Goal: Information Seeking & Learning: Find specific fact

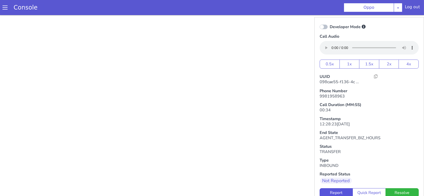
click at [34, 8] on link "Console" at bounding box center [26, 7] width 36 height 7
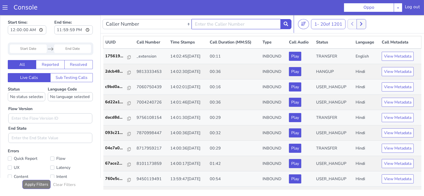
click at [210, 26] on input "text" at bounding box center [236, 24] width 89 height 10
type input "9981958963"
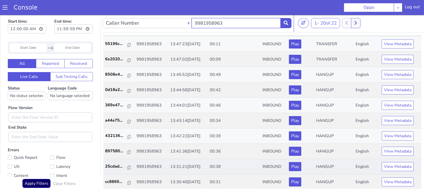
scroll to position [2, 0]
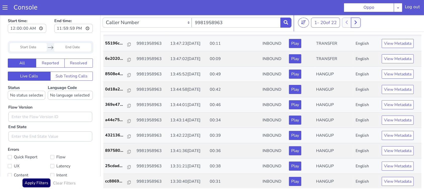
click at [356, 22] on icon at bounding box center [356, 22] width 3 height 5
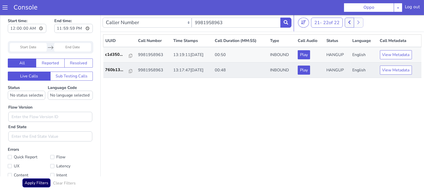
click at [112, 74] on td "760b13..." at bounding box center [119, 70] width 33 height 15
click at [112, 73] on td "760b13..." at bounding box center [119, 70] width 33 height 15
click at [112, 71] on p "760b13..." at bounding box center [117, 70] width 24 height 6
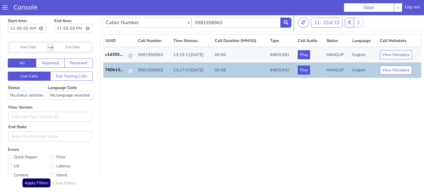
click at [126, 73] on td "760b13..." at bounding box center [119, 70] width 33 height 15
click at [129, 71] on icon at bounding box center [131, 71] width 4 height 4
click at [126, 70] on p "760b13..." at bounding box center [117, 70] width 24 height 6
click at [129, 71] on icon at bounding box center [131, 71] width 4 height 4
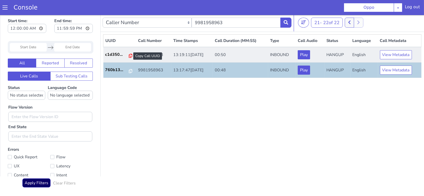
click at [129, 54] on icon at bounding box center [131, 56] width 4 height 4
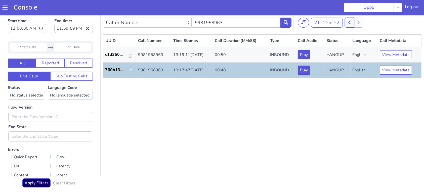
click at [347, 22] on button at bounding box center [349, 23] width 9 height 10
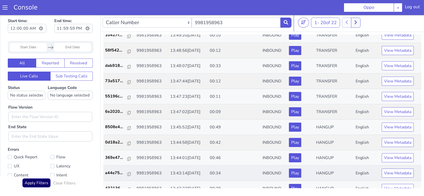
scroll to position [165, 0]
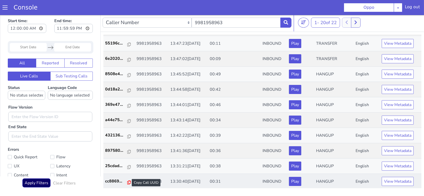
click at [127, 181] on icon at bounding box center [129, 183] width 4 height 4
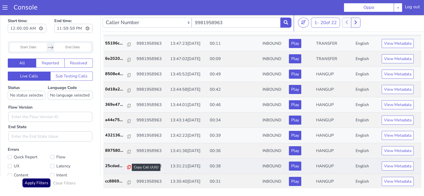
click at [127, 166] on icon at bounding box center [129, 167] width 4 height 4
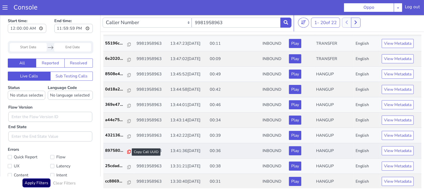
click at [127, 152] on icon at bounding box center [129, 152] width 4 height 4
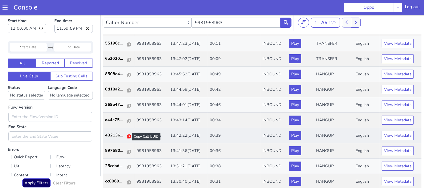
click at [127, 136] on icon at bounding box center [129, 137] width 4 height 4
click at [129, 118] on link "a44e75..." at bounding box center [118, 120] width 27 height 6
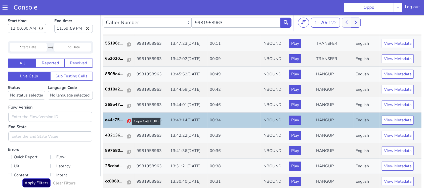
click at [127, 119] on icon at bounding box center [129, 121] width 4 height 4
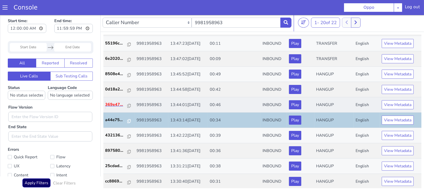
click at [113, 105] on p "369e47..." at bounding box center [116, 105] width 22 height 6
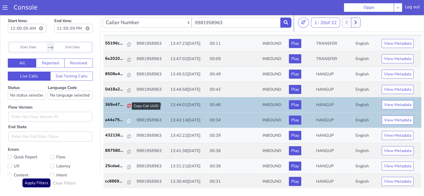
click at [127, 105] on icon at bounding box center [129, 106] width 4 height 4
click at [128, 91] on icon at bounding box center [129, 91] width 4 height 4
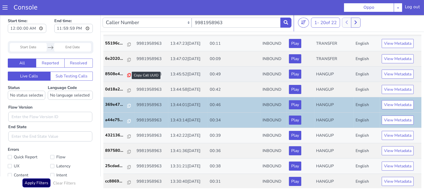
click at [127, 75] on icon at bounding box center [129, 75] width 4 height 4
click at [115, 71] on p "8508e4..." at bounding box center [116, 74] width 22 height 6
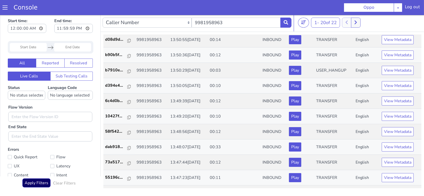
scroll to position [64, 0]
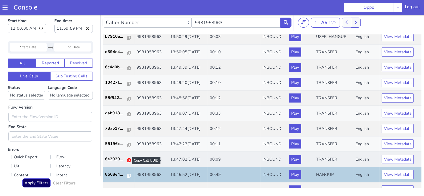
click at [127, 160] on icon at bounding box center [129, 161] width 4 height 4
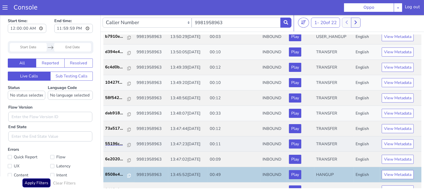
click at [128, 145] on link "55196c..." at bounding box center [118, 144] width 27 height 6
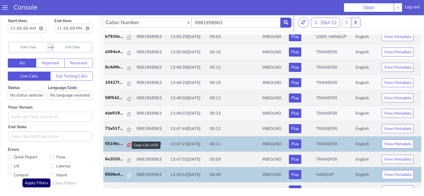
click at [127, 145] on icon at bounding box center [129, 145] width 4 height 4
click at [127, 130] on icon at bounding box center [129, 130] width 4 height 4
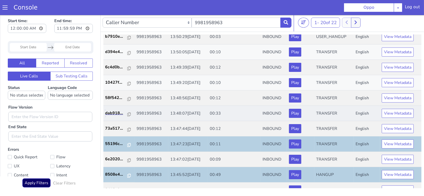
click at [129, 114] on link "dab918..." at bounding box center [118, 113] width 27 height 6
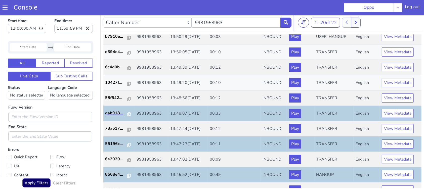
click at [129, 114] on link "dab918..." at bounding box center [118, 113] width 27 height 6
click at [127, 114] on icon at bounding box center [129, 115] width 4 height 4
click at [127, 100] on icon at bounding box center [129, 99] width 4 height 4
click at [117, 83] on p "10427f..." at bounding box center [116, 83] width 22 height 6
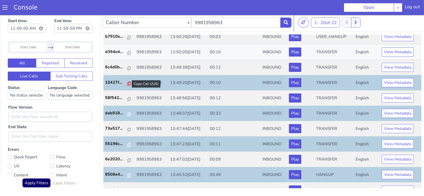
click at [127, 84] on icon at bounding box center [129, 84] width 4 height 4
click at [111, 66] on p "6c4d0b..." at bounding box center [116, 67] width 22 height 6
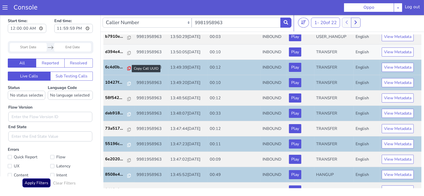
click at [127, 69] on icon at bounding box center [129, 68] width 4 height 4
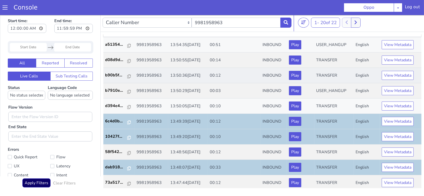
scroll to position [0, 0]
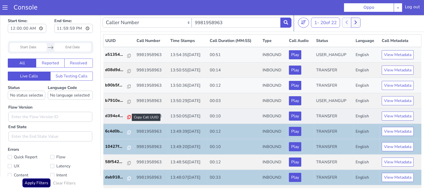
click at [127, 119] on icon at bounding box center [129, 117] width 4 height 4
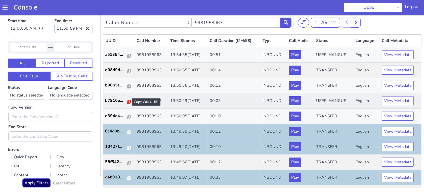
click at [127, 100] on icon at bounding box center [129, 102] width 4 height 4
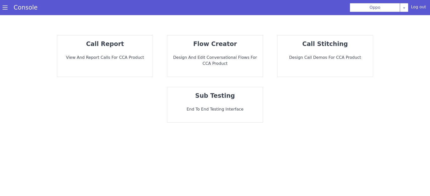
click at [87, 49] on div "call report View and report calls for CCA Product" at bounding box center [104, 55] width 95 height 41
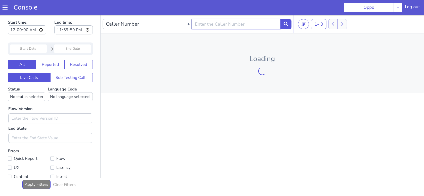
click at [240, 28] on input "text" at bounding box center [236, 24] width 89 height 10
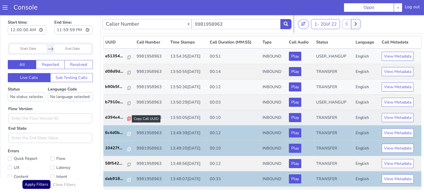
click at [127, 118] on icon at bounding box center [129, 119] width 4 height 4
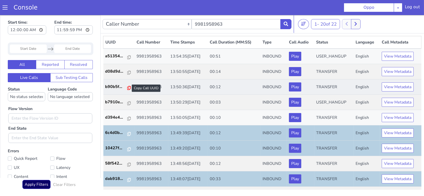
click at [127, 89] on icon at bounding box center [129, 88] width 4 height 4
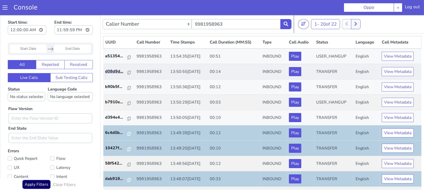
click at [128, 71] on link "d08d9d..." at bounding box center [118, 71] width 27 height 6
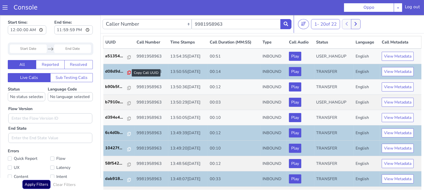
click at [127, 72] on icon at bounding box center [129, 72] width 4 height 4
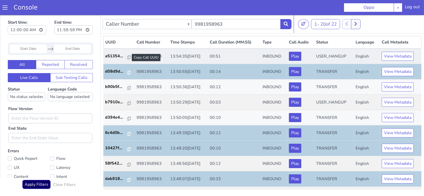
click at [127, 55] on div at bounding box center [129, 57] width 4 height 6
click at [127, 56] on icon at bounding box center [129, 57] width 4 height 4
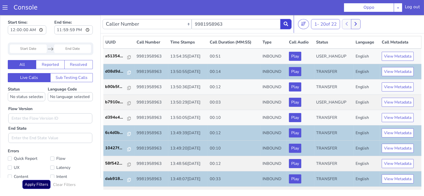
click at [291, 26] on button at bounding box center [286, 24] width 11 height 10
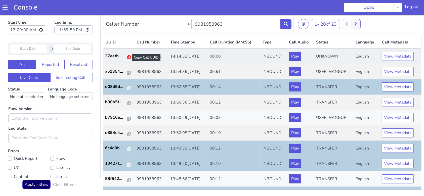
click at [127, 55] on icon at bounding box center [129, 57] width 4 height 4
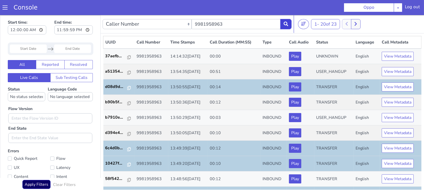
click at [285, 21] on icon at bounding box center [286, 23] width 5 height 5
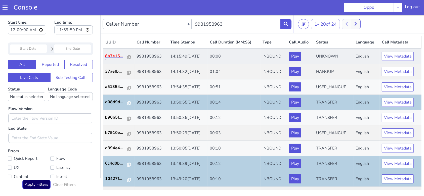
click at [124, 57] on p "8b7e15..." at bounding box center [116, 56] width 22 height 6
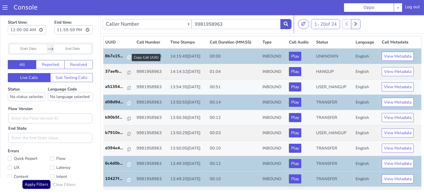
click at [127, 59] on div at bounding box center [129, 57] width 4 height 6
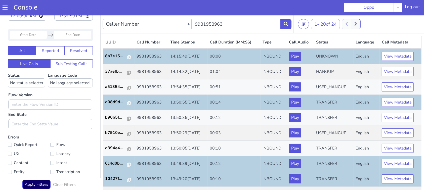
scroll to position [21, 0]
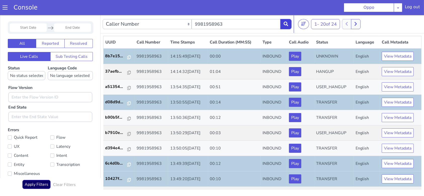
click at [286, 24] on icon at bounding box center [286, 23] width 5 height 5
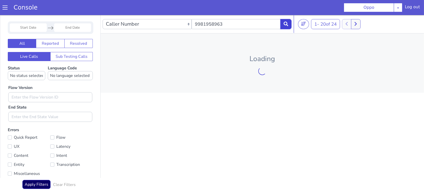
click at [290, 23] on button at bounding box center [286, 24] width 11 height 10
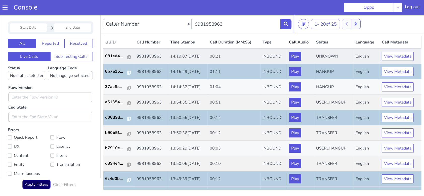
click at [124, 59] on td "081ed4..." at bounding box center [118, 56] width 31 height 16
click at [127, 58] on icon at bounding box center [129, 57] width 4 height 4
click at [281, 21] on button at bounding box center [286, 24] width 11 height 10
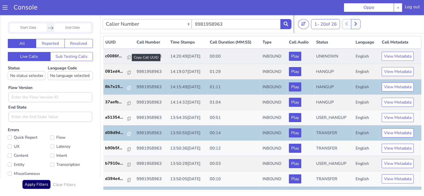
click at [127, 59] on div at bounding box center [129, 57] width 4 height 6
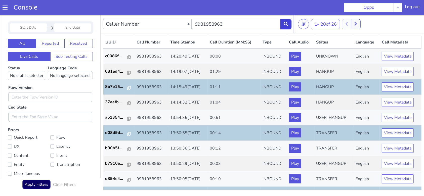
click at [289, 27] on button at bounding box center [286, 24] width 11 height 10
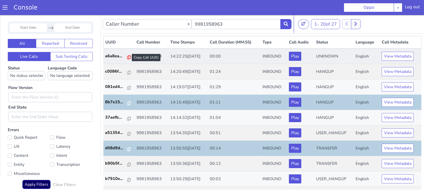
click at [127, 58] on icon at bounding box center [129, 57] width 4 height 4
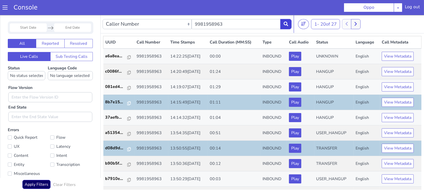
click at [286, 24] on icon at bounding box center [286, 23] width 5 height 5
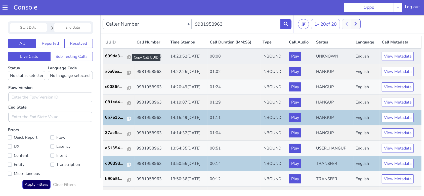
click at [127, 59] on div at bounding box center [129, 57] width 4 height 6
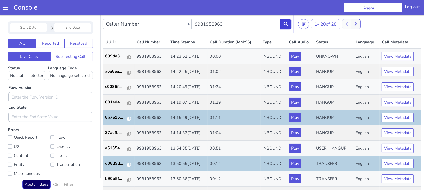
click at [286, 23] on icon at bounding box center [286, 23] width 5 height 5
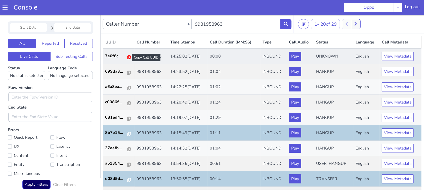
click at [127, 57] on icon at bounding box center [129, 57] width 4 height 4
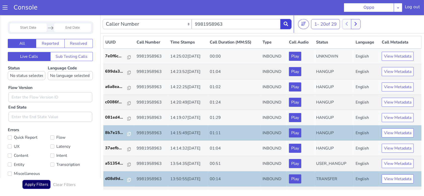
click at [283, 22] on button at bounding box center [286, 24] width 11 height 10
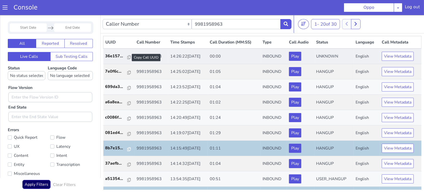
click at [127, 55] on div at bounding box center [129, 57] width 4 height 6
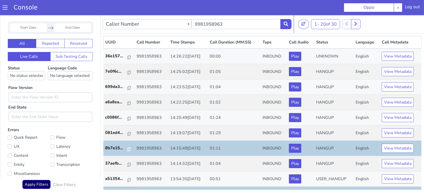
click at [288, 18] on div "Caller Number Call UUID Custom Parameter 9981958963" at bounding box center [197, 24] width 189 height 14
click at [287, 21] on icon at bounding box center [286, 23] width 5 height 5
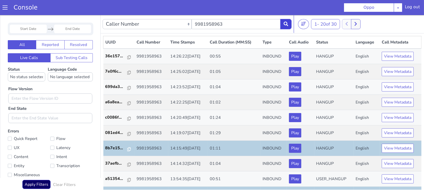
scroll to position [21, 0]
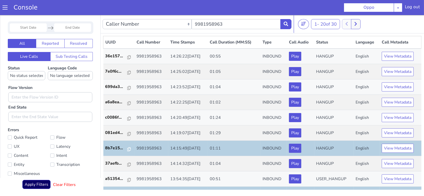
click at [54, 184] on bold "Clear Filters" at bounding box center [64, 185] width 23 height 5
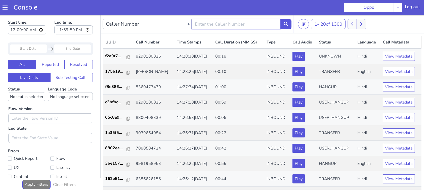
click at [263, 24] on input "text" at bounding box center [236, 24] width 89 height 10
type input "9981958963"
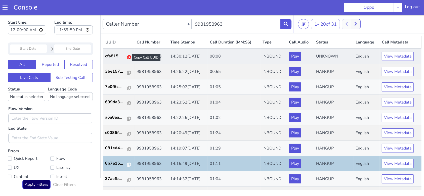
click at [128, 56] on icon at bounding box center [129, 57] width 4 height 4
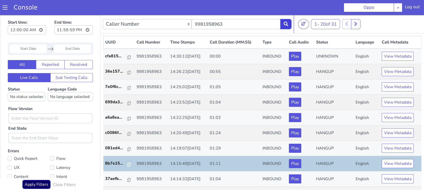
click at [284, 24] on icon at bounding box center [286, 23] width 5 height 5
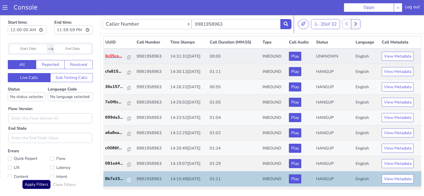
click at [124, 57] on p "0c05ce..." at bounding box center [116, 56] width 22 height 6
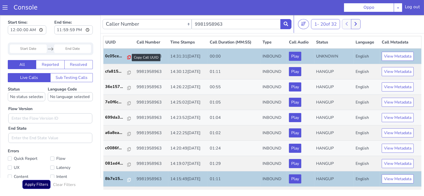
click at [127, 56] on icon at bounding box center [129, 57] width 4 height 4
click at [284, 24] on button at bounding box center [286, 24] width 11 height 10
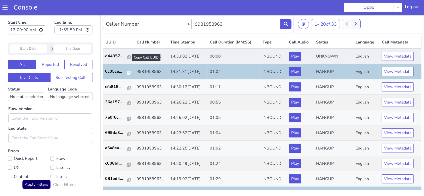
click at [127, 54] on div at bounding box center [129, 57] width 4 height 6
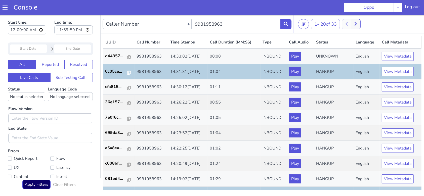
click at [288, 18] on div "Caller Number Call UUID Custom Parameter 9981958963" at bounding box center [197, 24] width 189 height 14
click at [286, 27] on button at bounding box center [286, 24] width 11 height 10
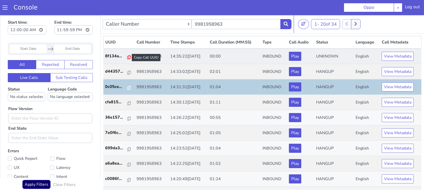
click at [127, 55] on icon at bounding box center [129, 57] width 4 height 4
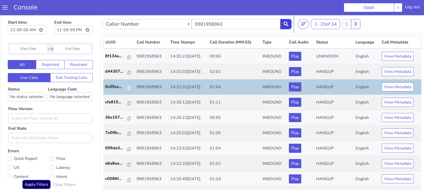
click at [290, 20] on button at bounding box center [286, 24] width 11 height 10
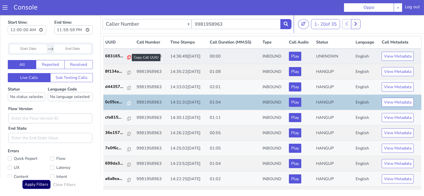
click at [128, 56] on icon at bounding box center [129, 57] width 4 height 4
